Goal: Navigation & Orientation: Find specific page/section

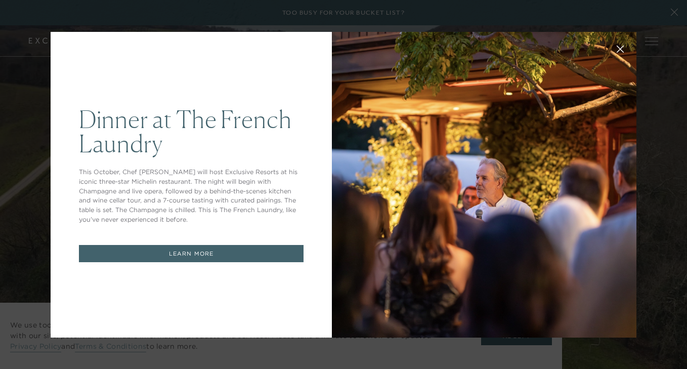
click at [675, 11] on div "Dinner at The [GEOGRAPHIC_DATA] This October, Chef [PERSON_NAME] will host Excl…" at bounding box center [343, 184] width 687 height 369
click at [620, 50] on icon at bounding box center [621, 49] width 8 height 8
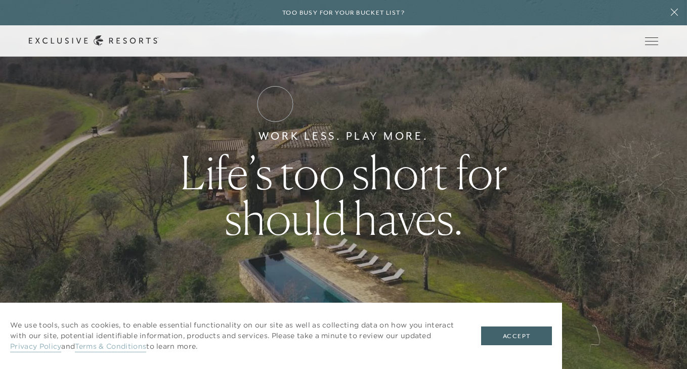
click at [0, 0] on link "Residence Collection" at bounding box center [0, 0] width 0 height 0
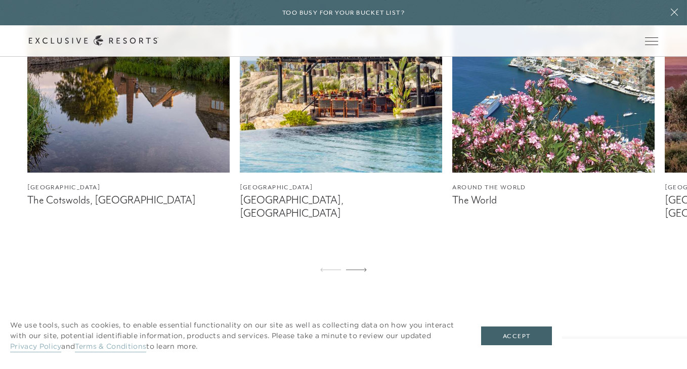
scroll to position [678, 0]
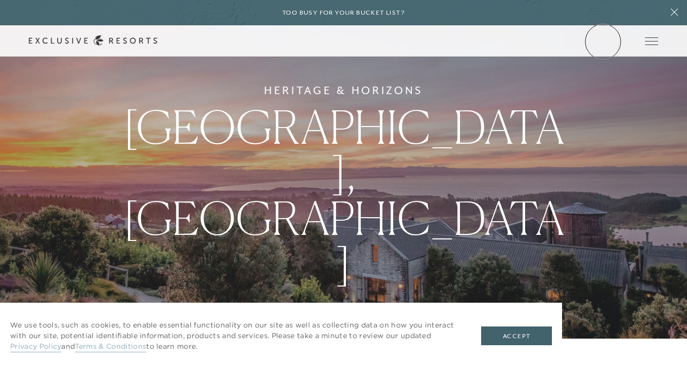
click at [0, 0] on link "Member Login" at bounding box center [0, 0] width 0 height 0
